Goal: Navigation & Orientation: Understand site structure

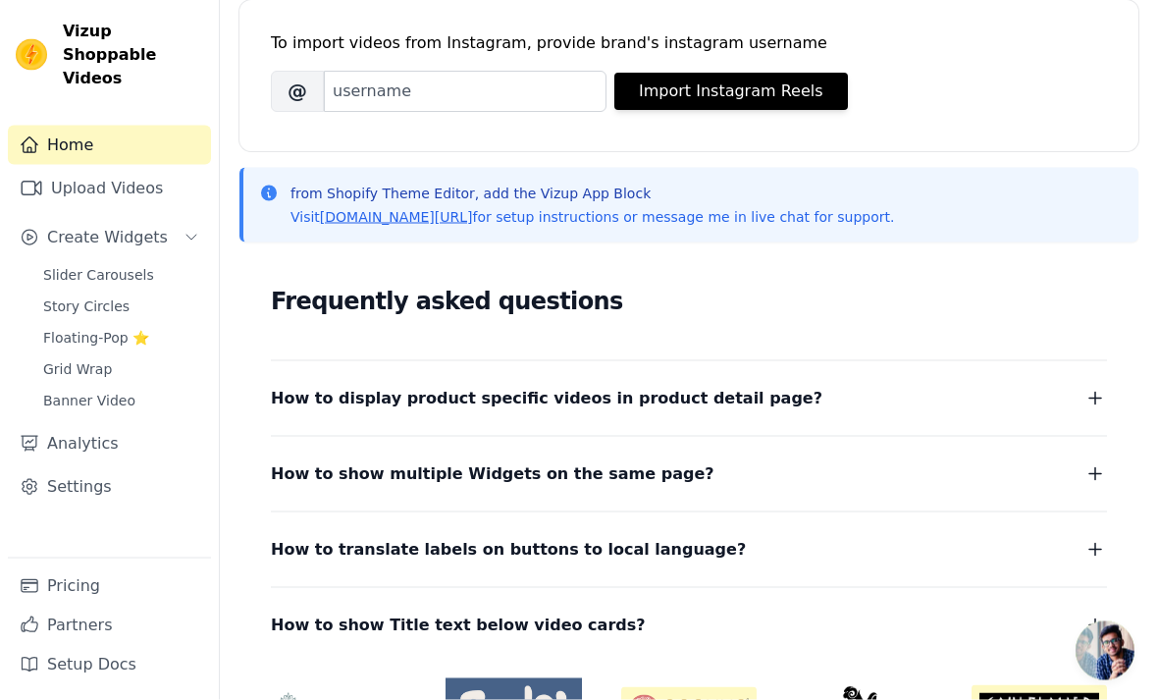
scroll to position [339, 0]
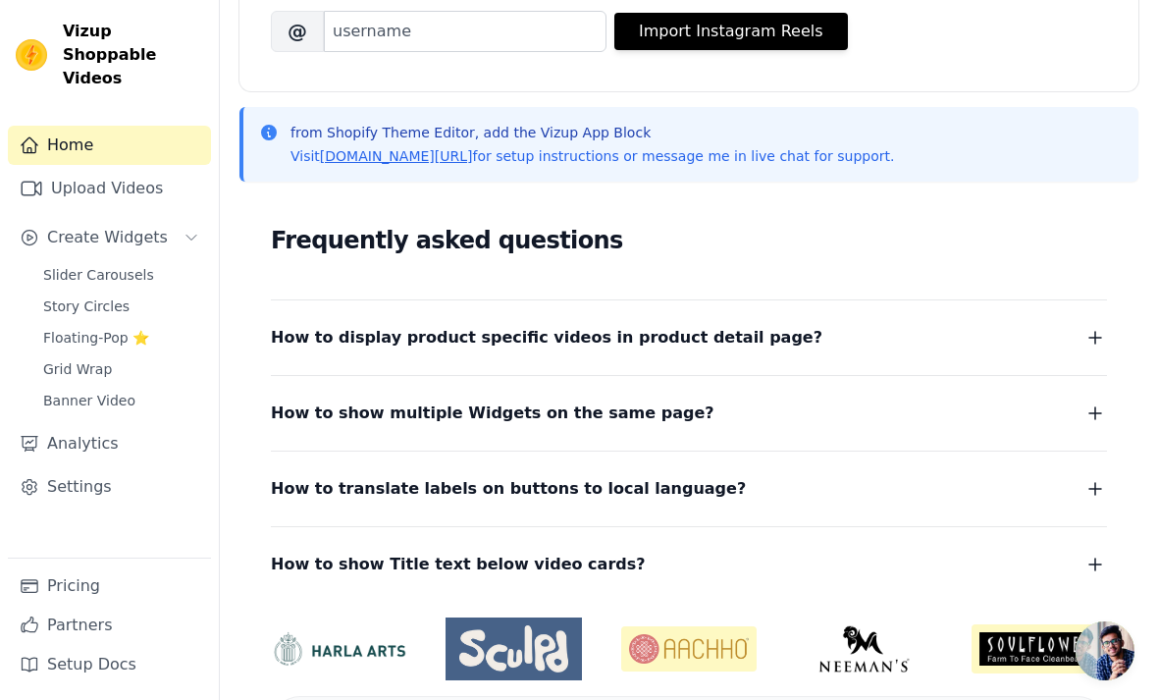
click at [79, 265] on span "Slider Carousels" at bounding box center [98, 275] width 111 height 20
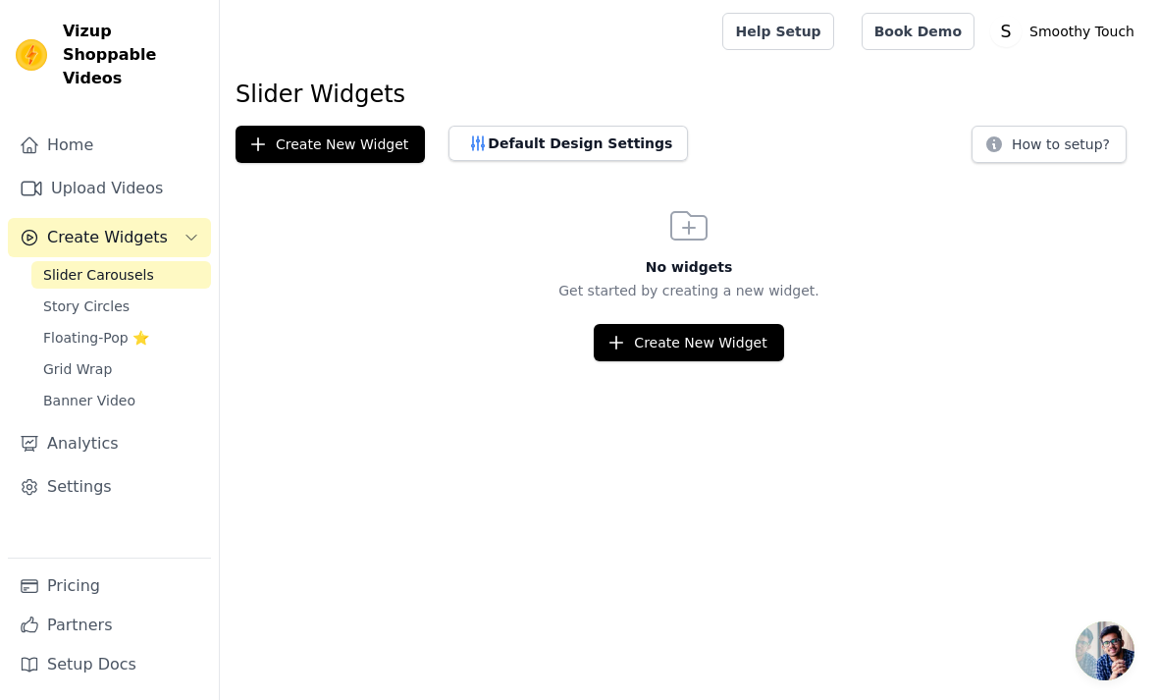
click at [81, 296] on span "Story Circles" at bounding box center [86, 306] width 86 height 20
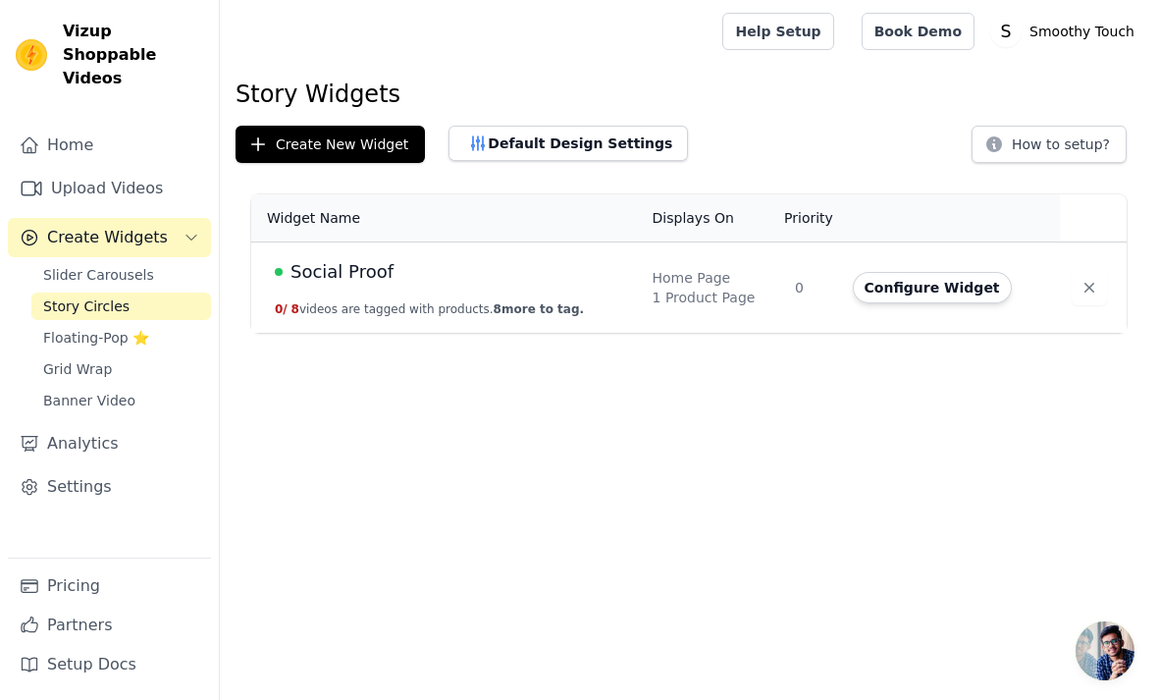
click at [69, 328] on span "Floating-Pop ⭐" at bounding box center [96, 338] width 106 height 20
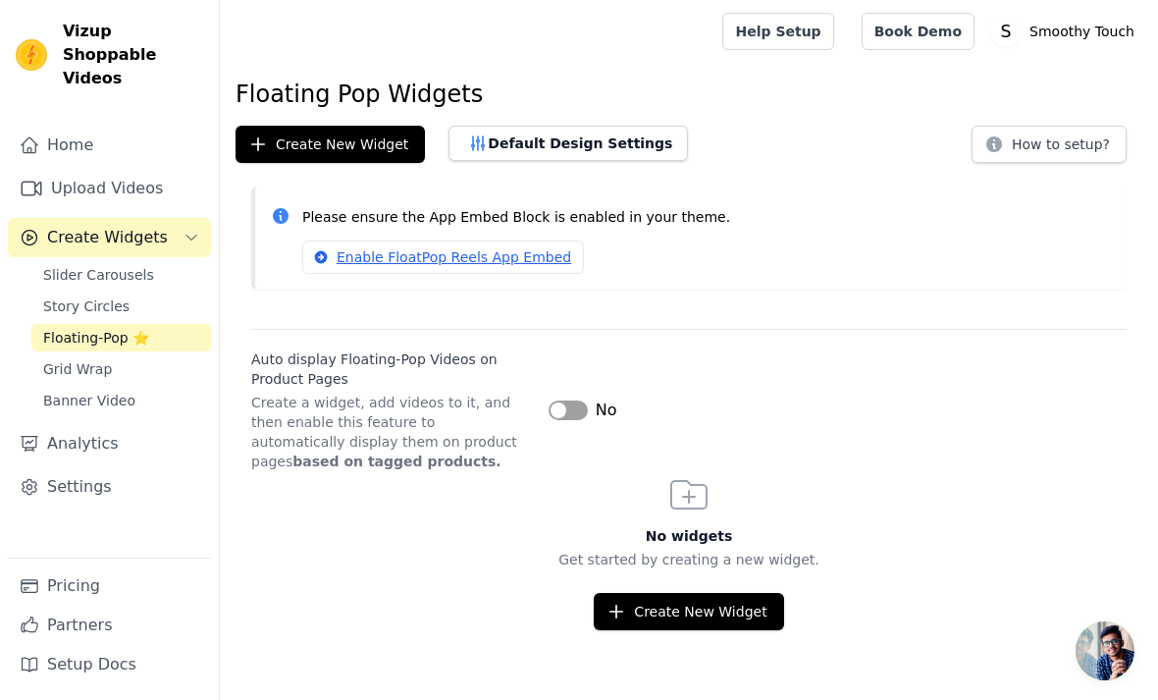
click at [61, 387] on link "Banner Video" at bounding box center [121, 400] width 180 height 27
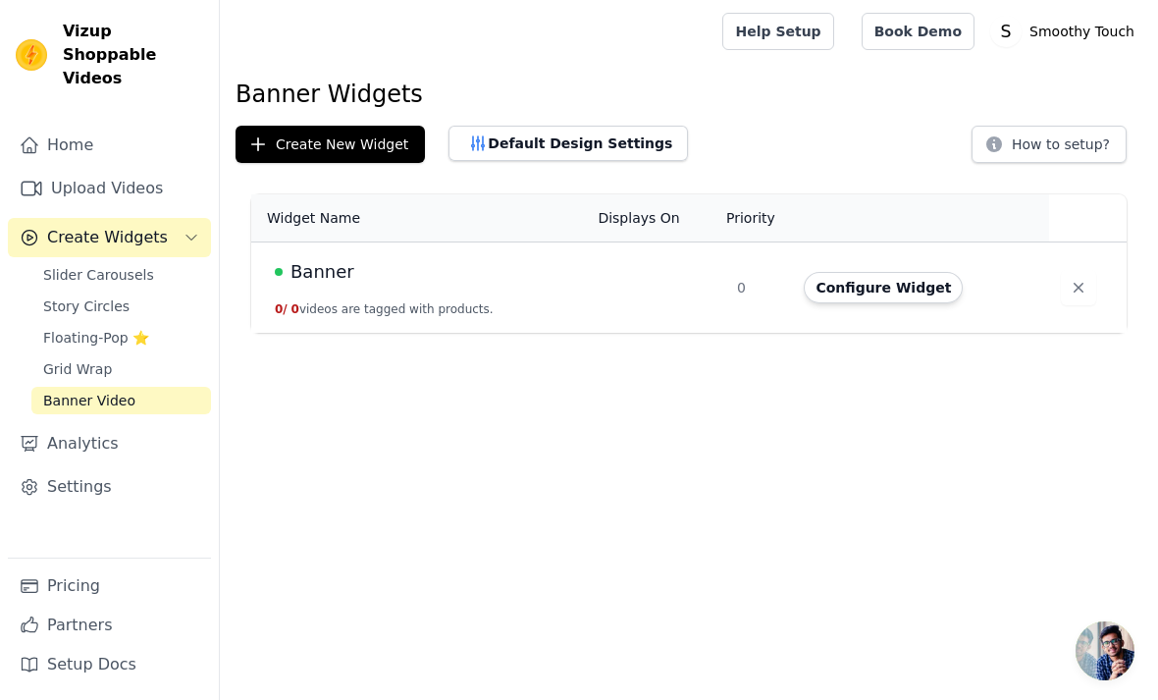
click at [69, 359] on span "Grid Wrap" at bounding box center [77, 369] width 69 height 20
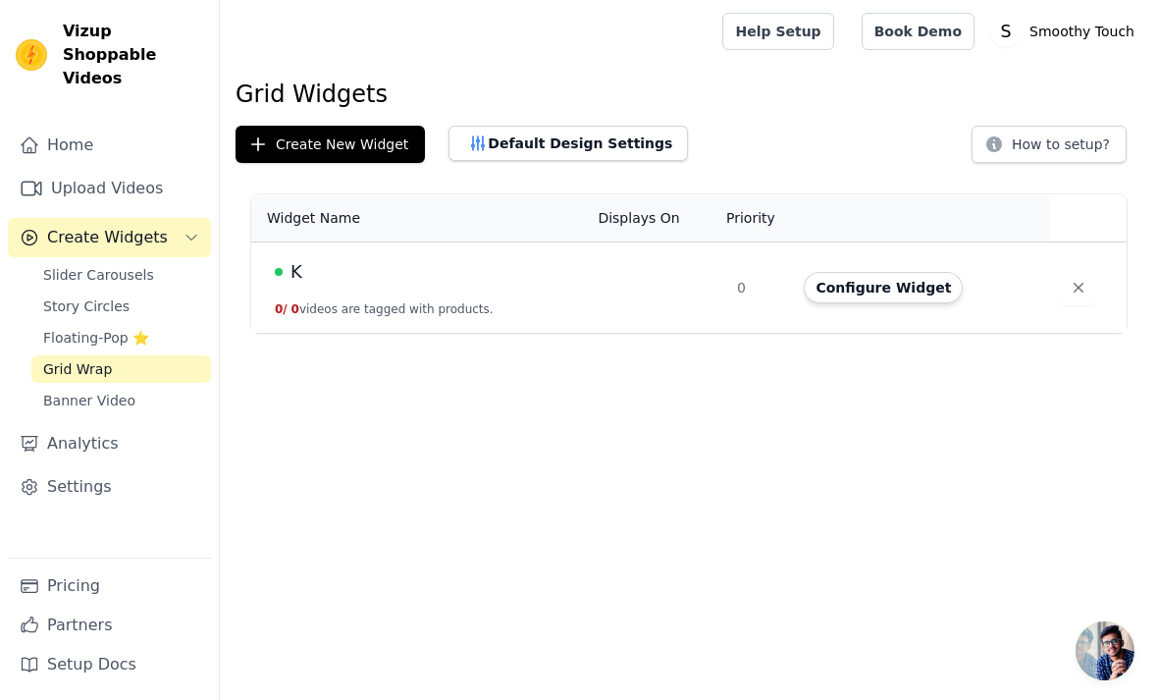
click at [58, 424] on link "Analytics" at bounding box center [109, 443] width 203 height 39
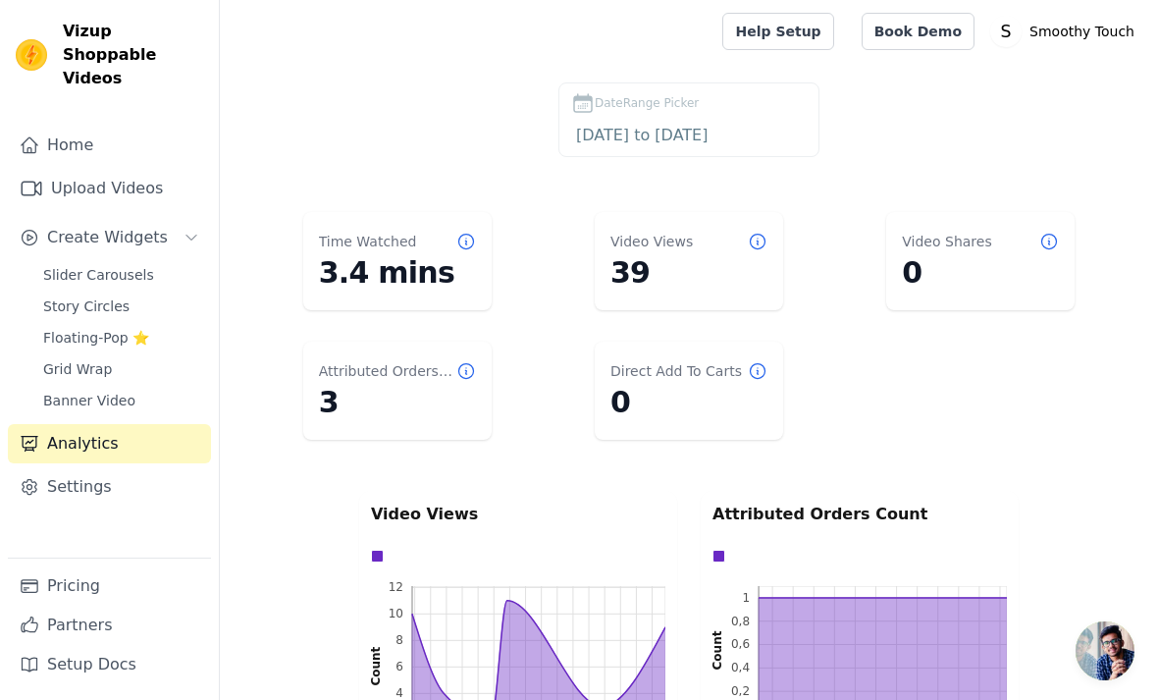
click at [75, 265] on span "Slider Carousels" at bounding box center [98, 275] width 111 height 20
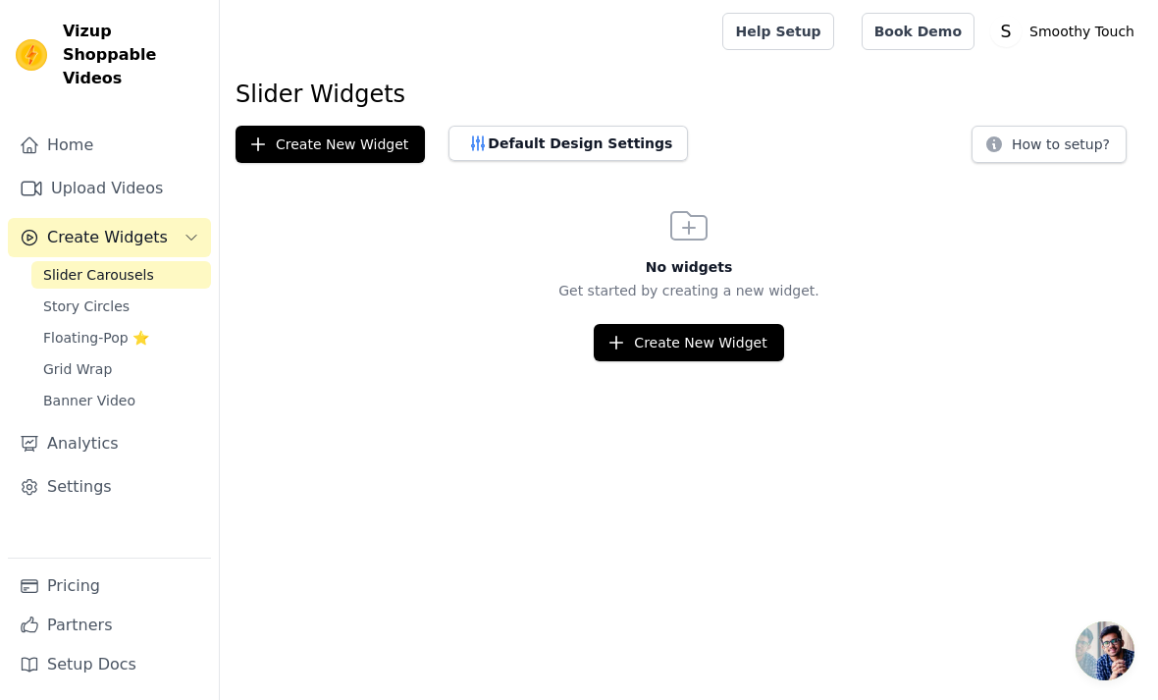
click at [68, 295] on link "Story Circles" at bounding box center [121, 305] width 180 height 27
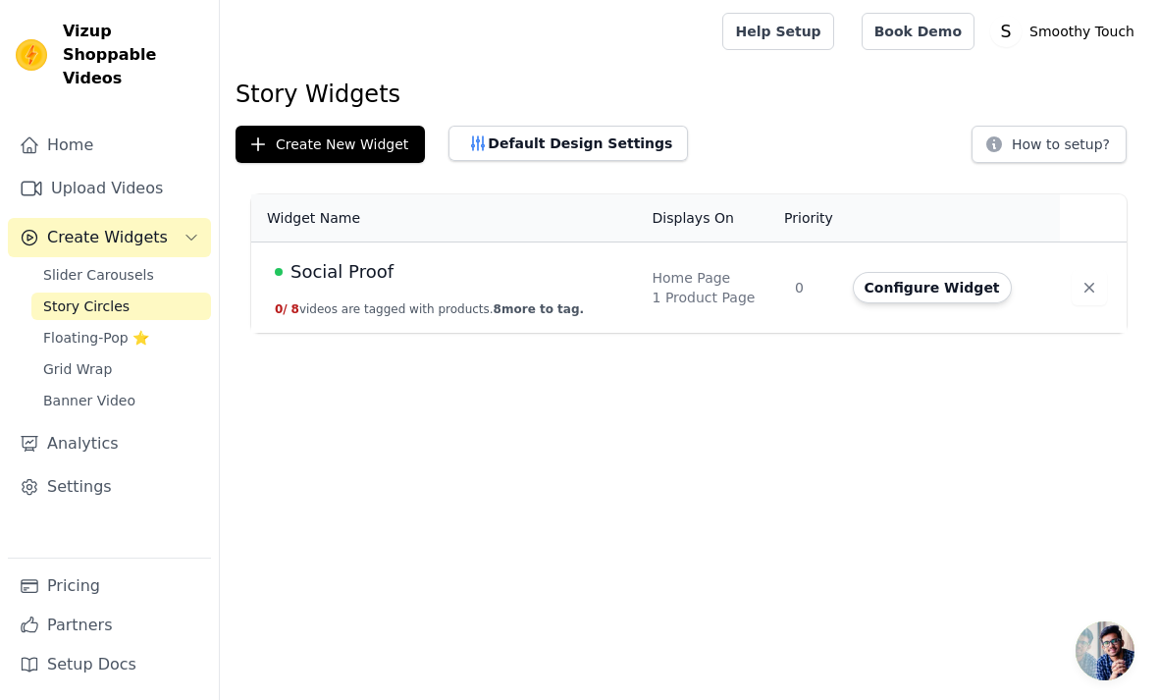
click at [82, 359] on span "Grid Wrap" at bounding box center [77, 369] width 69 height 20
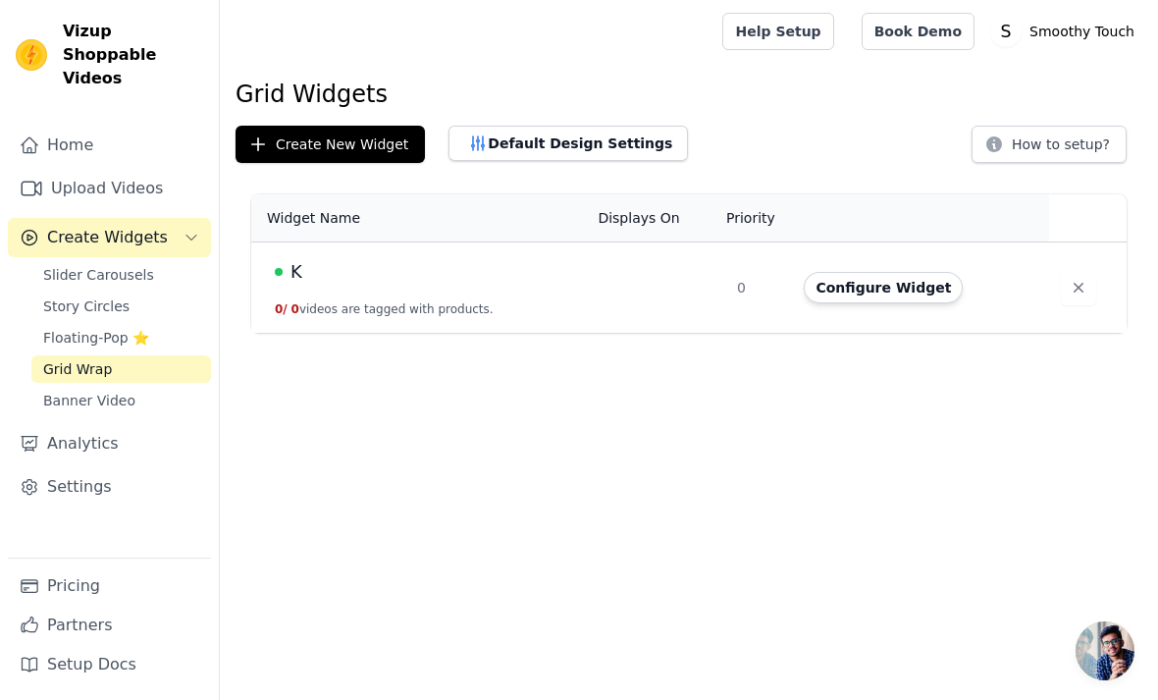
click at [79, 328] on span "Floating-Pop ⭐" at bounding box center [96, 338] width 106 height 20
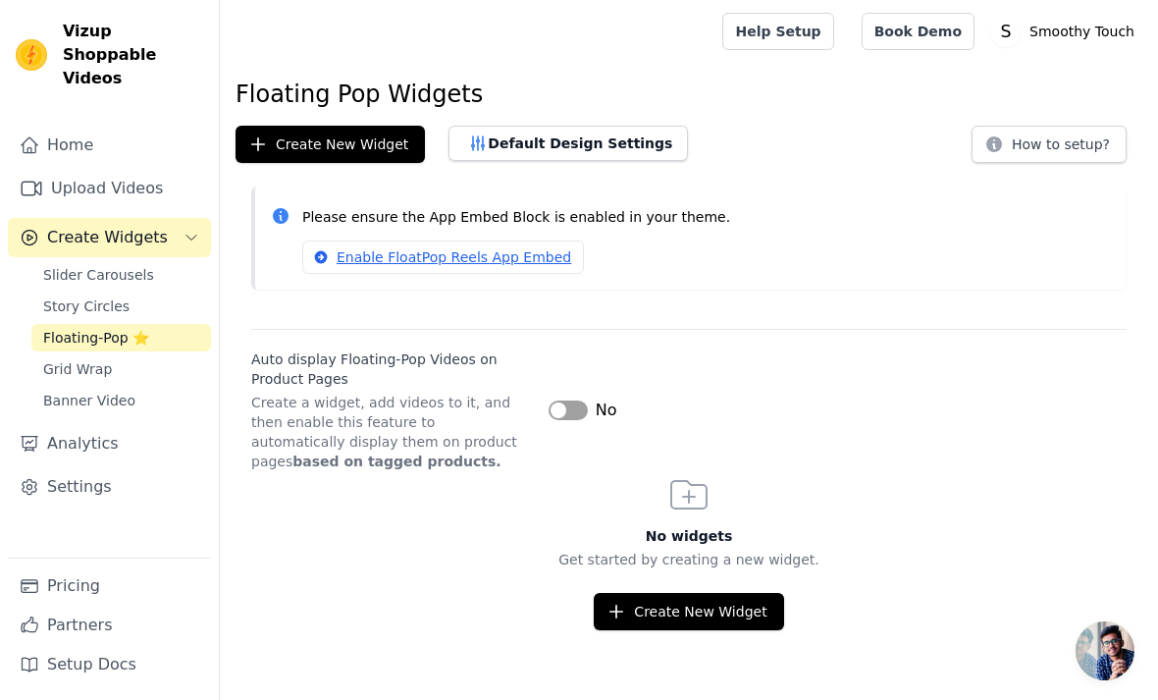
click at [69, 359] on span "Grid Wrap" at bounding box center [77, 369] width 69 height 20
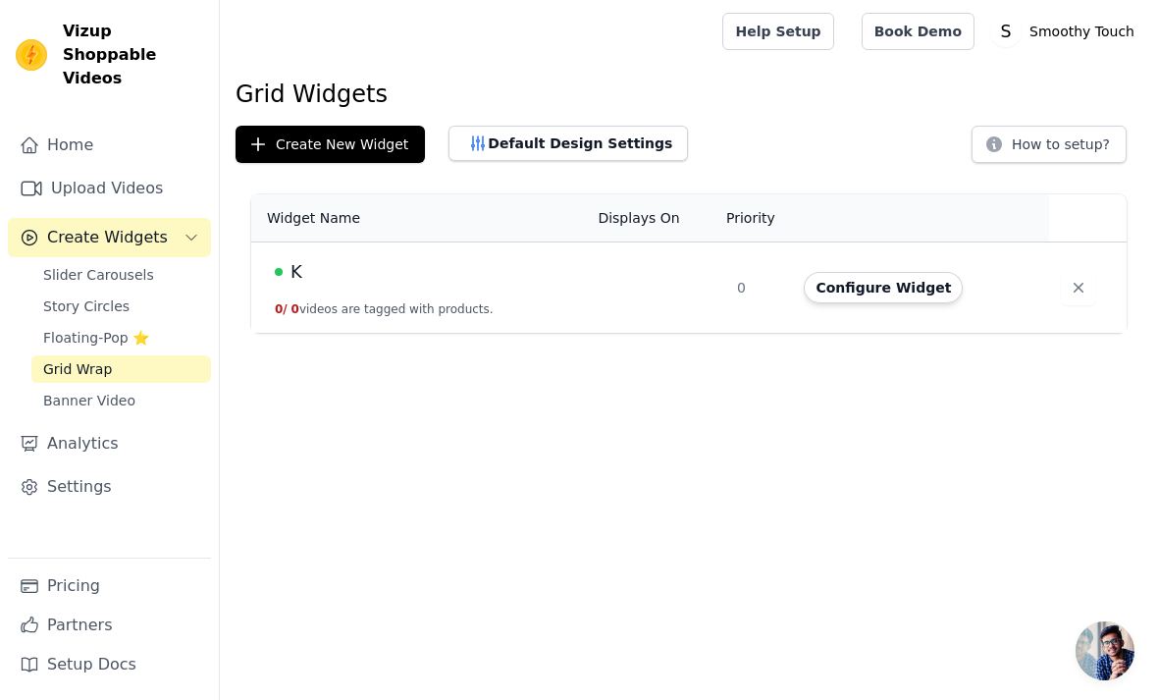
click at [53, 391] on span "Banner Video" at bounding box center [89, 401] width 92 height 20
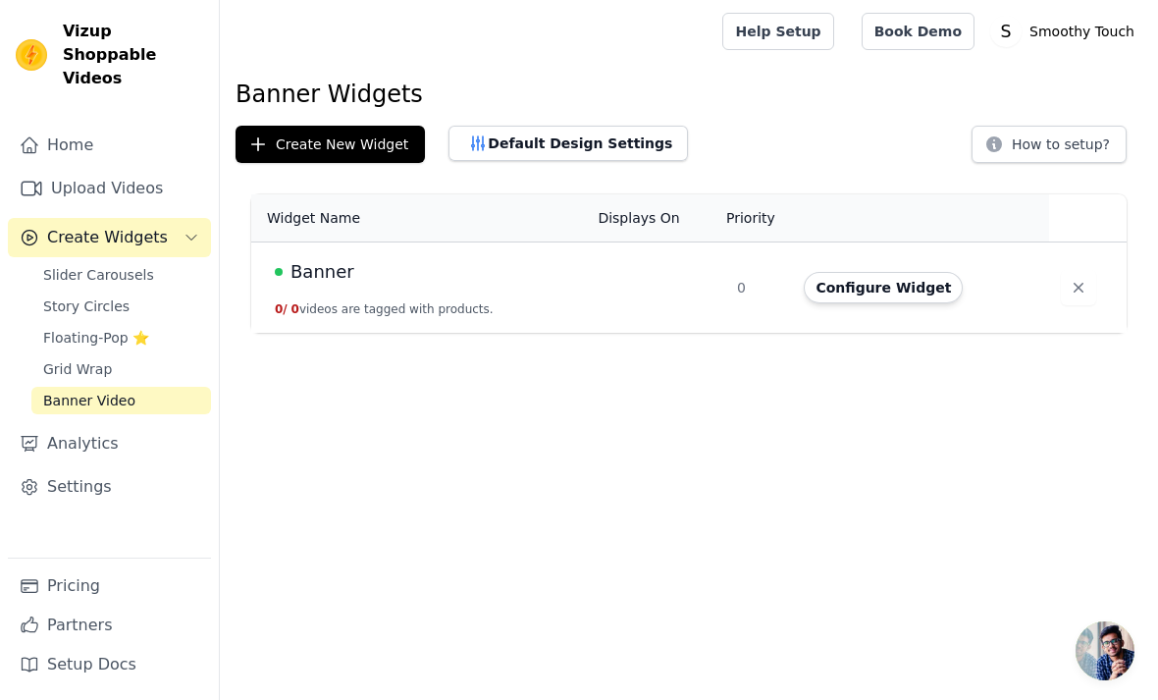
click at [79, 296] on span "Story Circles" at bounding box center [86, 306] width 86 height 20
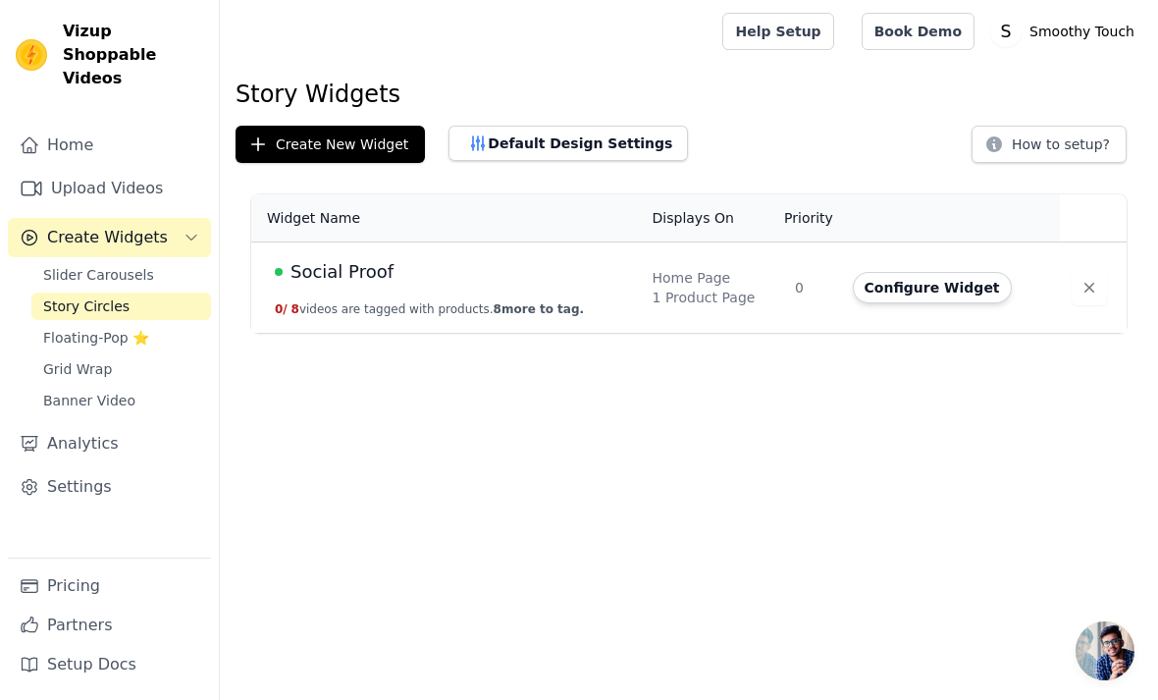
click at [351, 269] on span "Social Proof" at bounding box center [341, 271] width 103 height 27
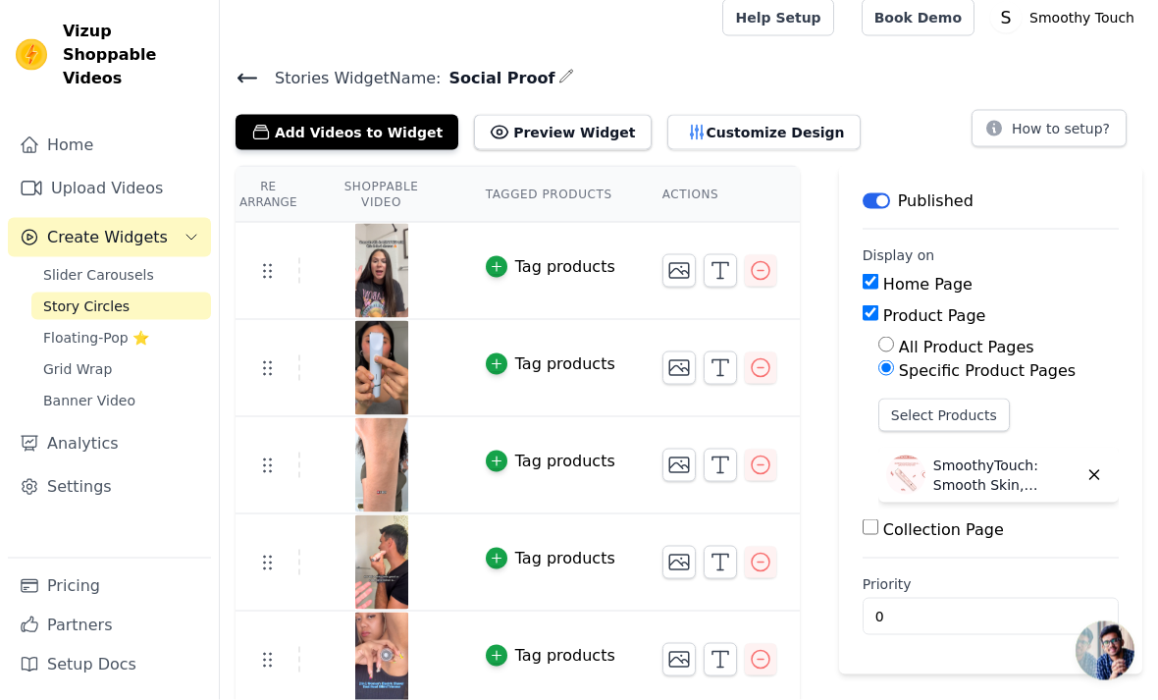
scroll to position [15, 0]
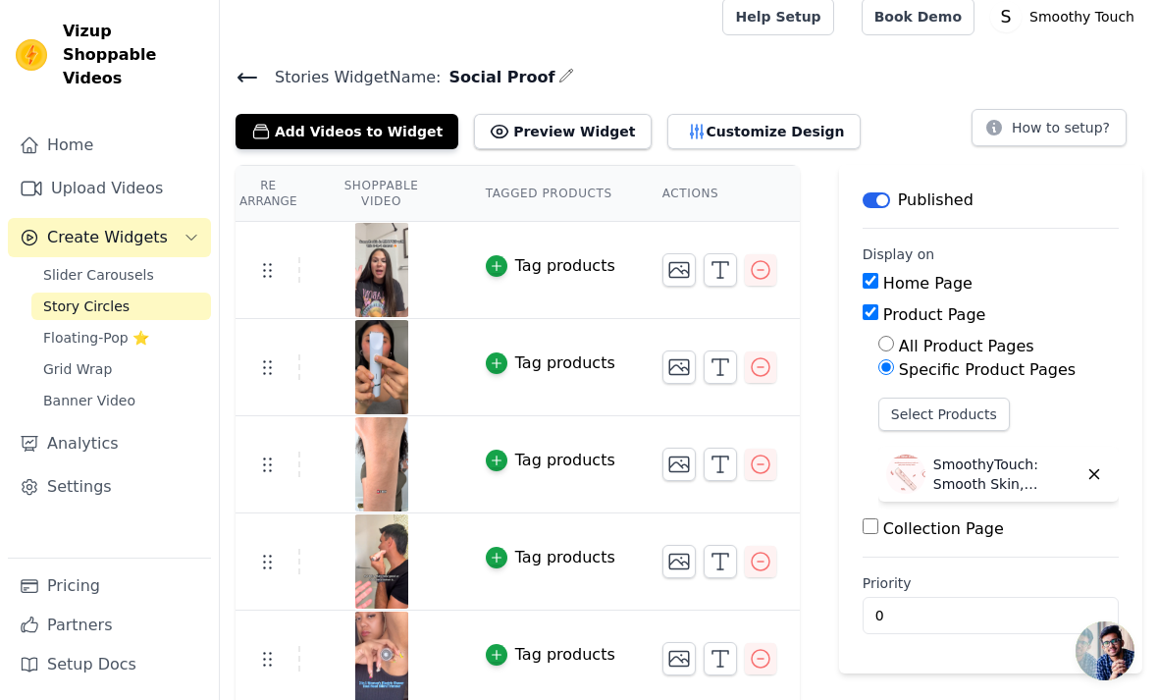
click at [759, 370] on icon "button" at bounding box center [761, 367] width 24 height 24
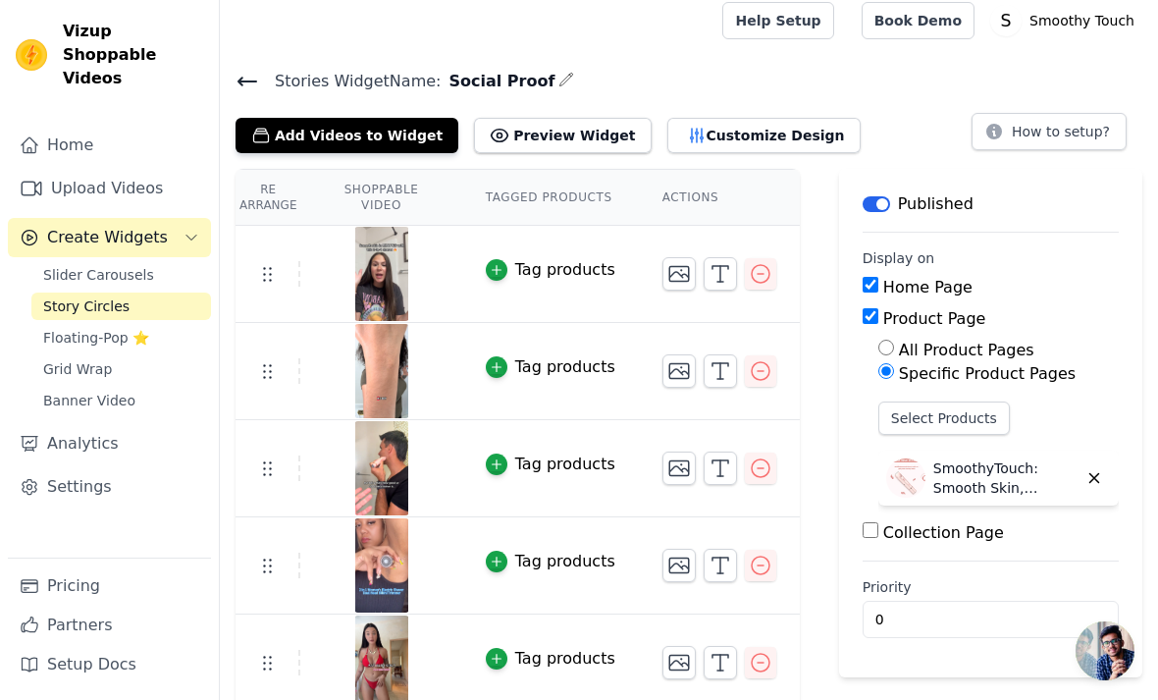
scroll to position [0, 0]
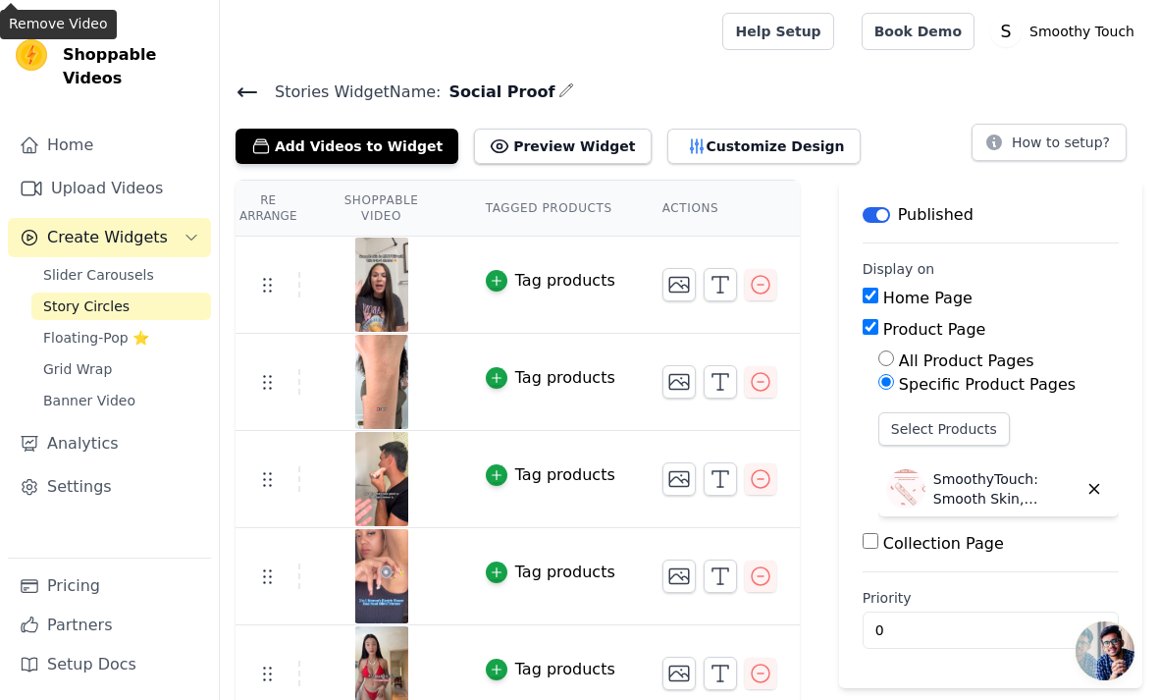
click at [219, 88] on div "Vizup Shoppable Videos Home Upload Videos Create Widgets Slider Carousels Story…" at bounding box center [110, 350] width 220 height 700
click at [248, 93] on icon at bounding box center [248, 92] width 24 height 24
